Goal: Task Accomplishment & Management: Use online tool/utility

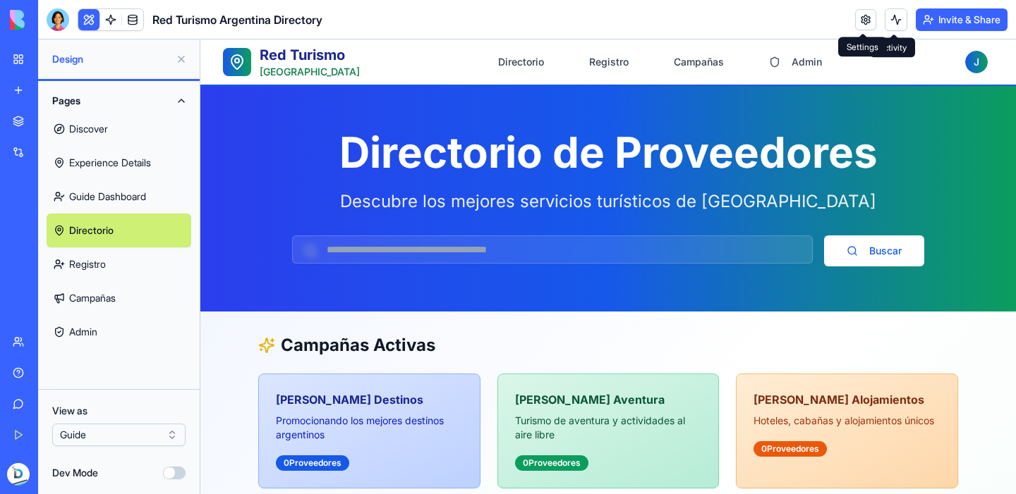
click at [868, 11] on link at bounding box center [865, 19] width 21 height 21
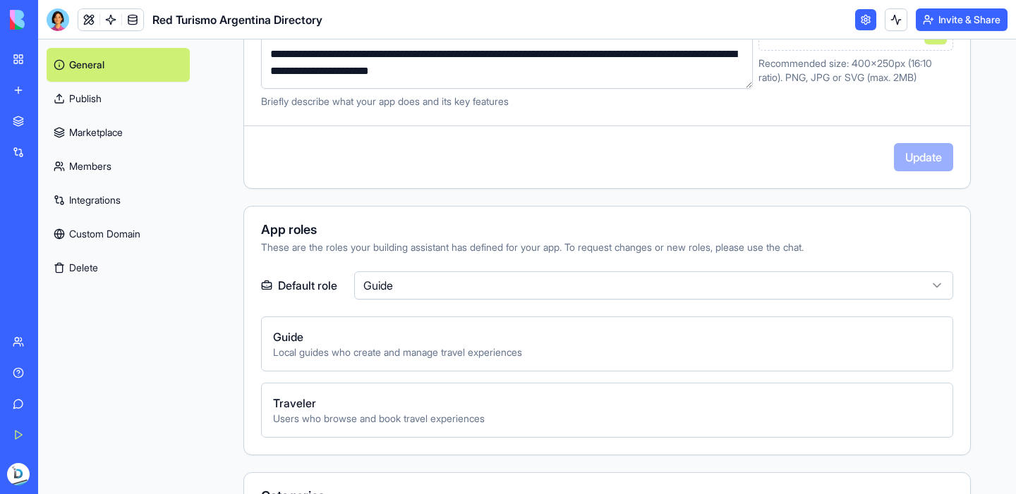
scroll to position [488, 0]
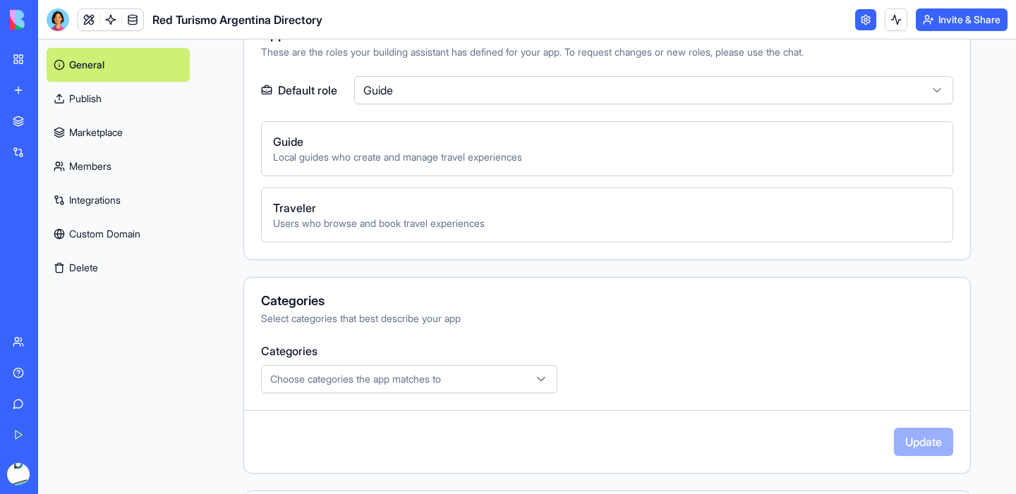
click at [116, 194] on link "Integrations" at bounding box center [118, 200] width 143 height 34
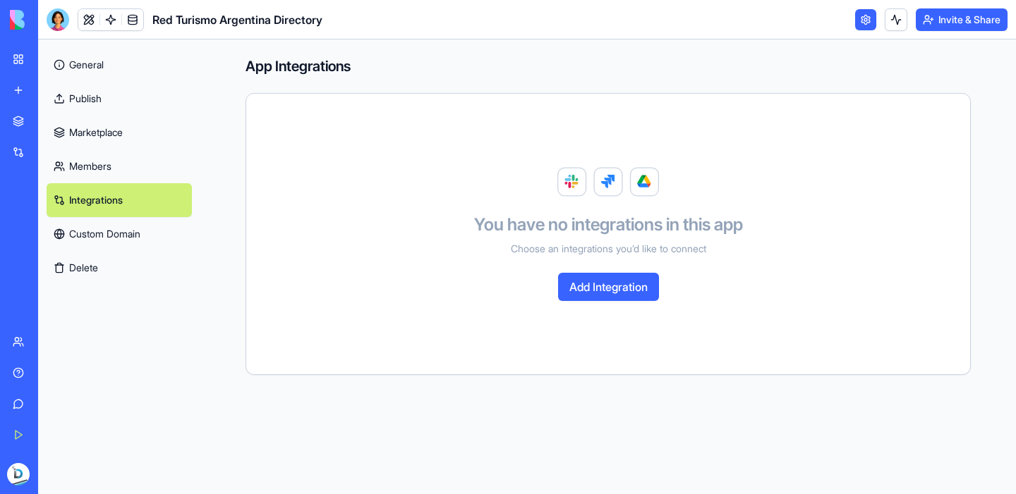
click at [649, 294] on button "Add Integration" at bounding box center [608, 287] width 101 height 28
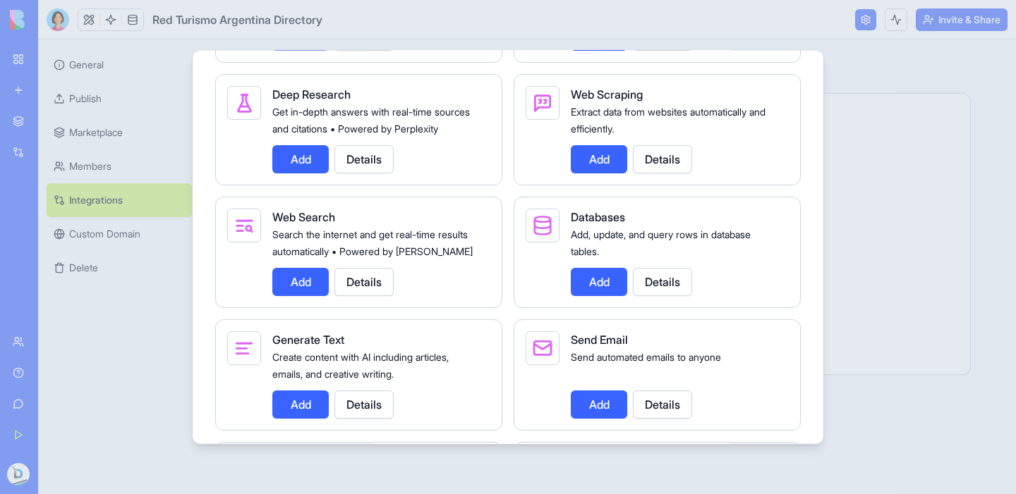
scroll to position [1821, 0]
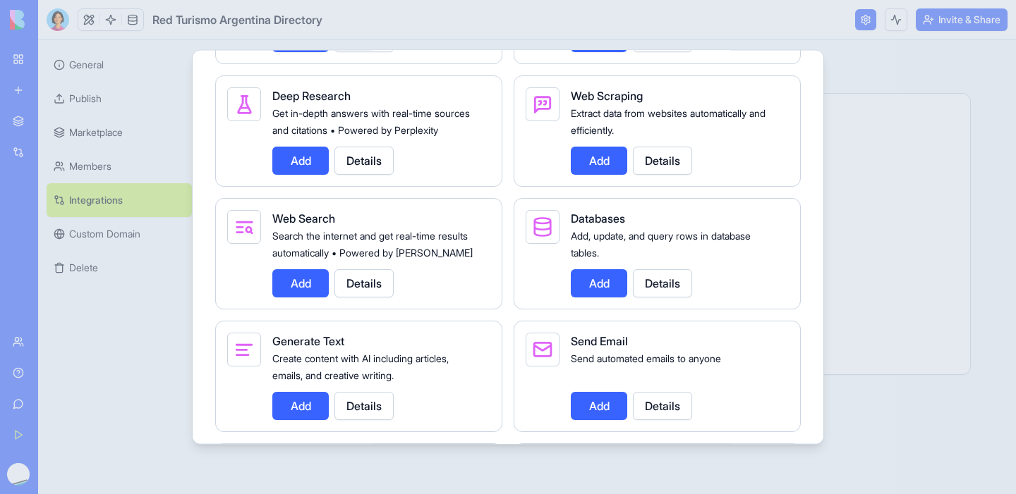
click at [587, 174] on button "Add" at bounding box center [599, 160] width 56 height 28
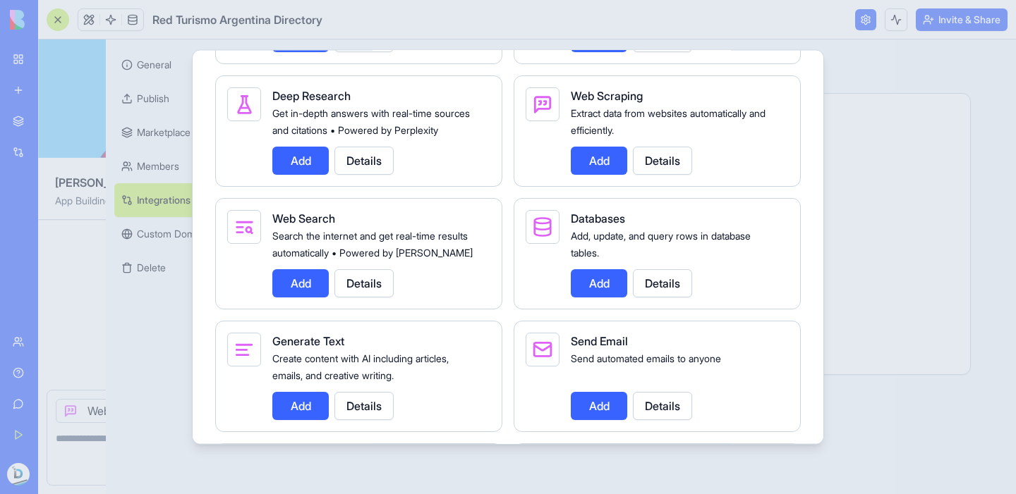
scroll to position [1918, 0]
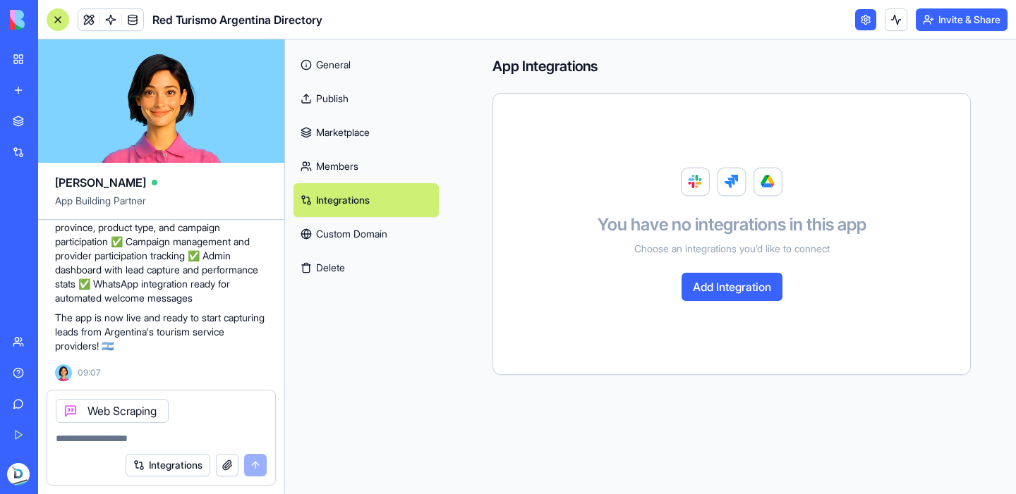
click at [185, 446] on div "Integrations" at bounding box center [161, 466] width 228 height 40
click at [185, 463] on button "Integrations" at bounding box center [168, 465] width 85 height 23
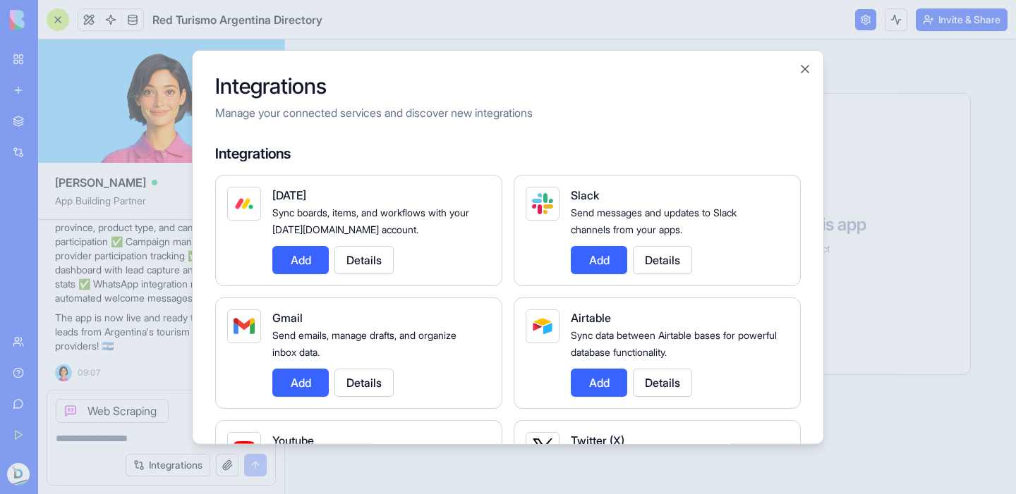
click at [166, 440] on div at bounding box center [508, 247] width 1016 height 494
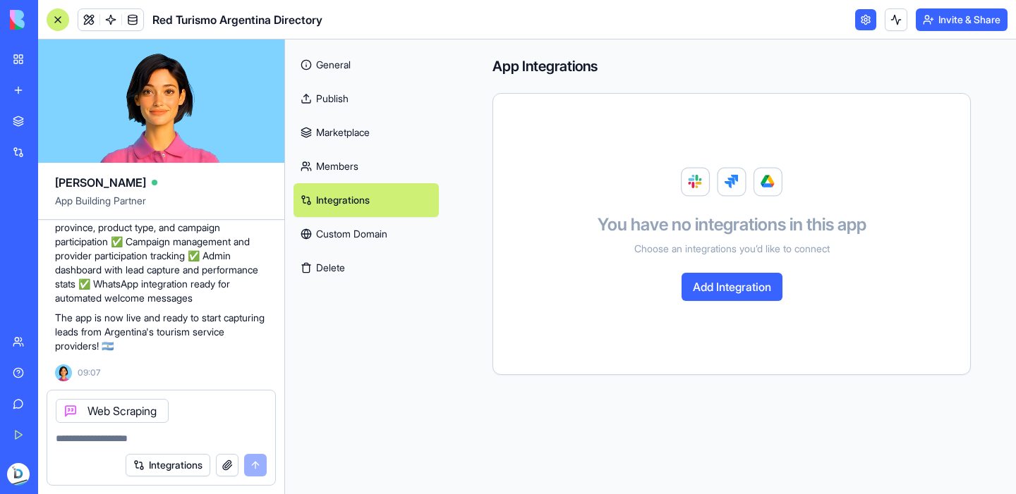
click at [233, 471] on button "button" at bounding box center [227, 465] width 23 height 23
click at [182, 429] on div at bounding box center [161, 434] width 228 height 23
